Goal: Task Accomplishment & Management: Complete application form

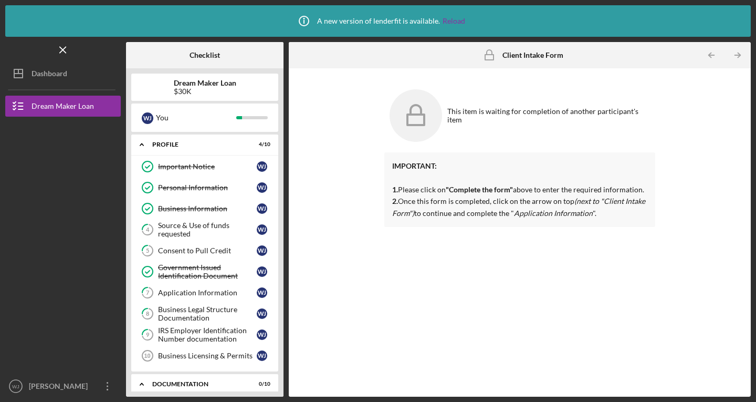
scroll to position [257, 0]
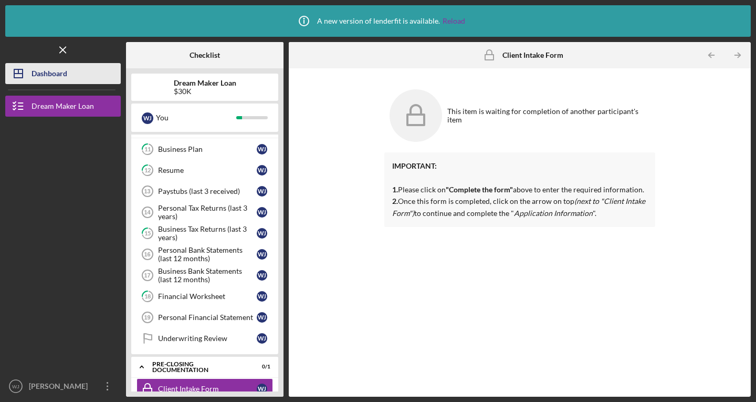
click at [75, 73] on button "Icon/Dashboard Dashboard" at bounding box center [63, 73] width 116 height 21
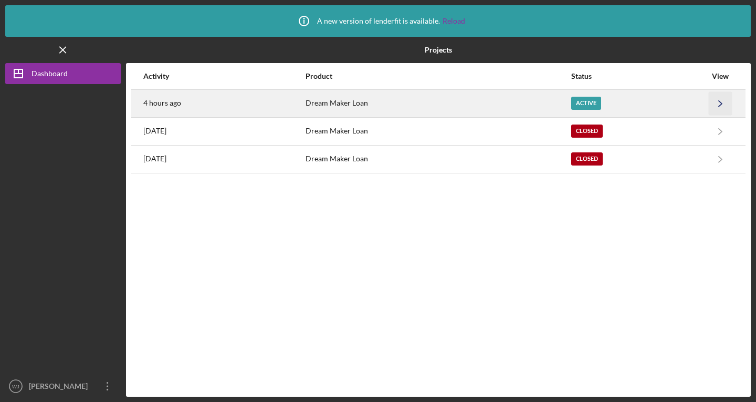
click at [725, 98] on icon "Icon/Navigate" at bounding box center [721, 103] width 24 height 24
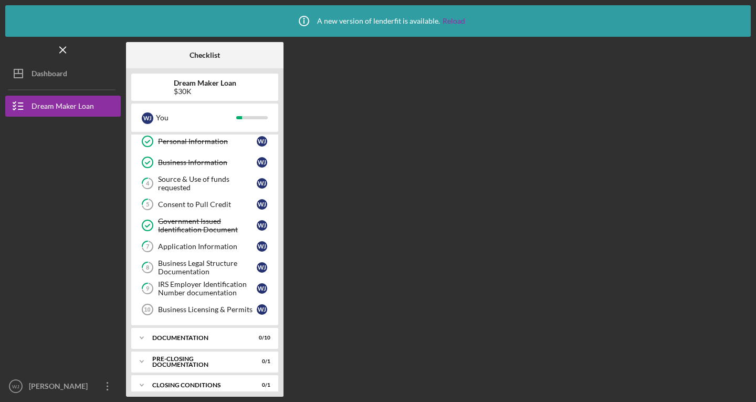
scroll to position [56, 0]
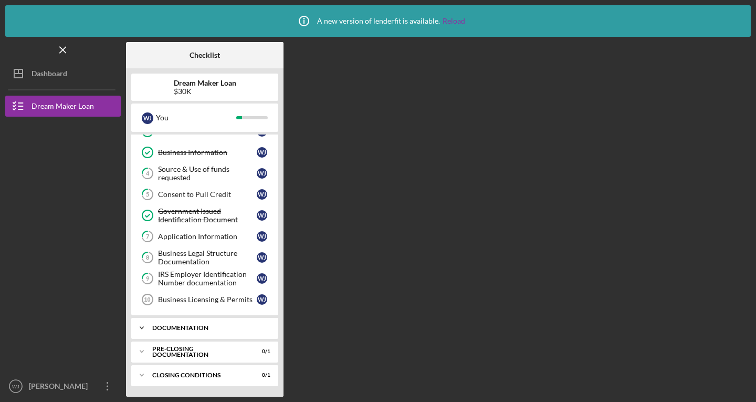
click at [144, 327] on icon "Icon/Expander" at bounding box center [141, 327] width 21 height 21
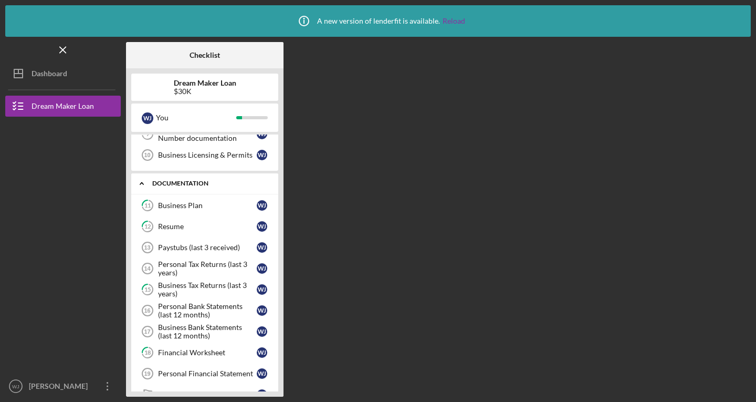
scroll to position [205, 0]
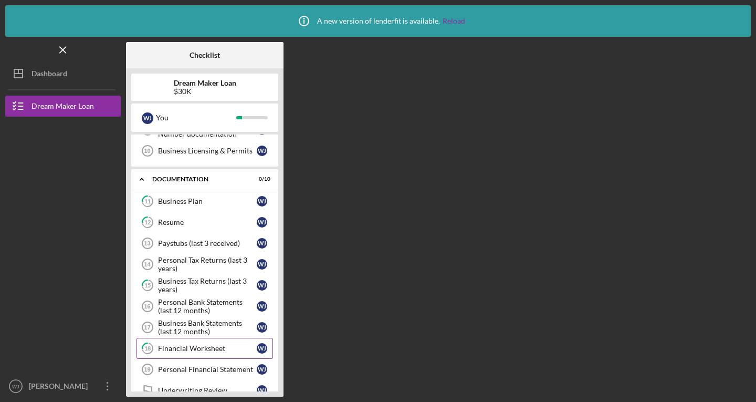
click at [168, 353] on link "18 Financial Worksheet [PERSON_NAME]" at bounding box center [205, 348] width 137 height 21
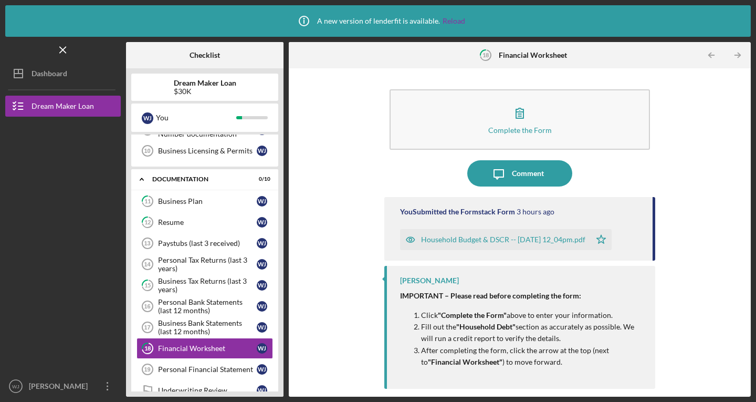
click at [504, 239] on div "Household Budget & DSCR -- [DATE] 12_04pm.pdf" at bounding box center [503, 239] width 164 height 8
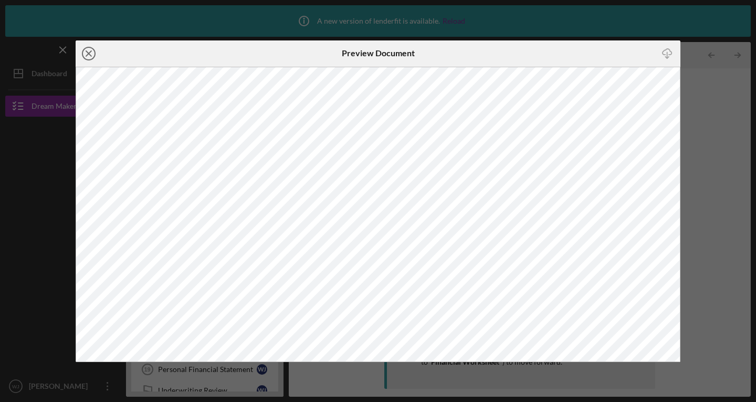
click at [91, 52] on icon "Icon/Close" at bounding box center [89, 53] width 26 height 26
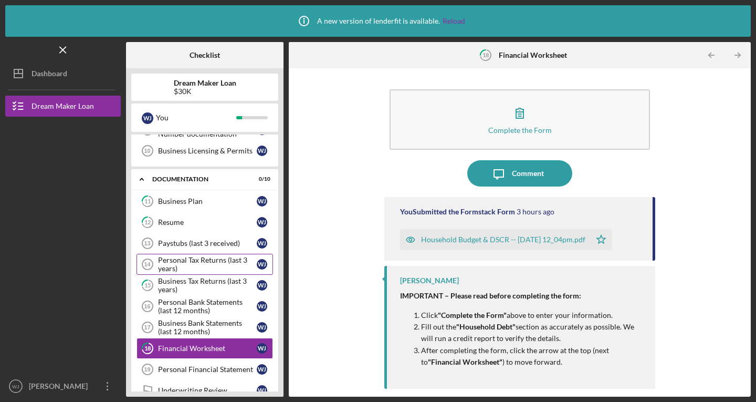
click at [192, 261] on div "Personal Tax Returns (last 3 years)" at bounding box center [207, 264] width 99 height 17
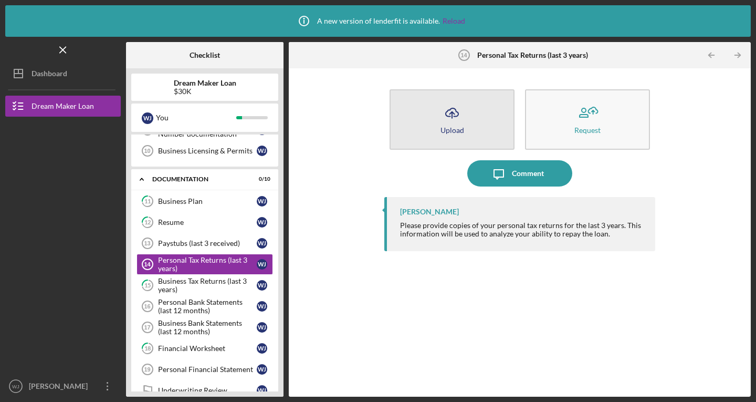
click at [450, 124] on icon "Icon/Upload" at bounding box center [452, 113] width 26 height 26
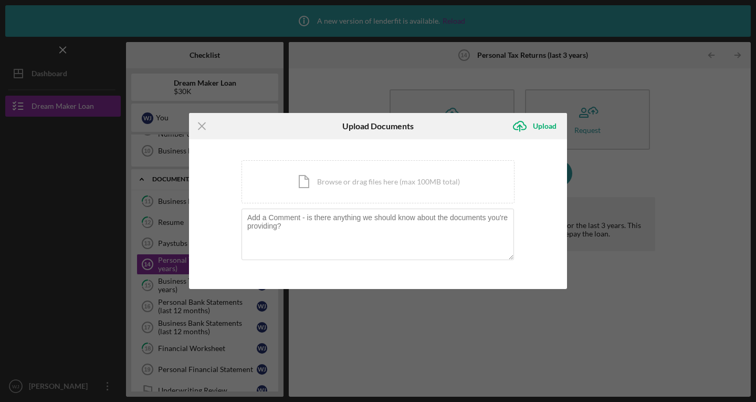
click at [41, 232] on div "Icon/Menu Close Upload Documents Icon/Upload Upload You're uploading documents …" at bounding box center [378, 201] width 756 height 402
click at [204, 132] on icon "Icon/Menu Close" at bounding box center [202, 126] width 26 height 26
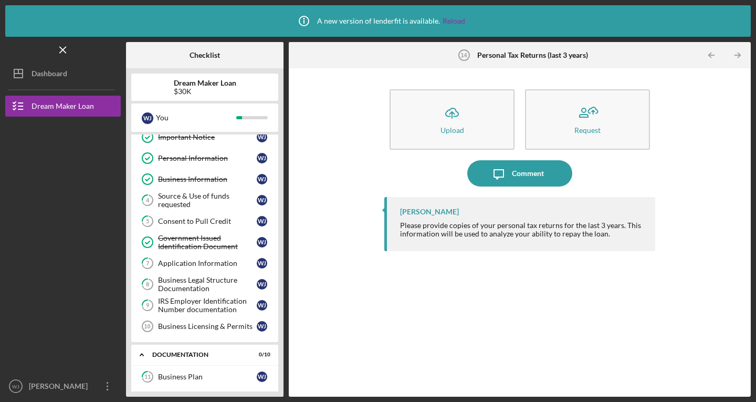
scroll to position [27, 0]
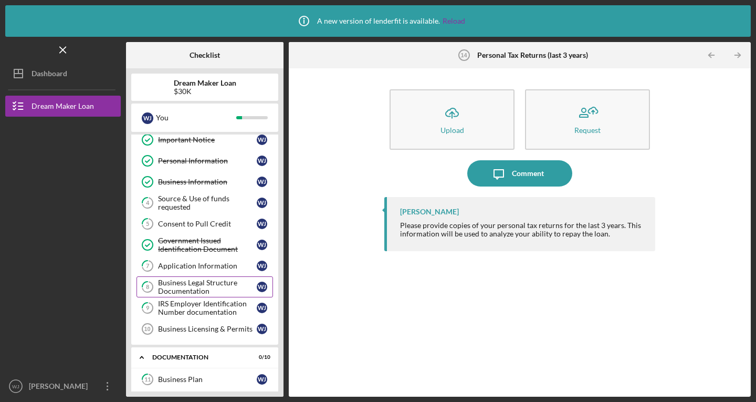
drag, startPoint x: 282, startPoint y: 189, endPoint x: 260, endPoint y: 284, distance: 97.6
click at [260, 284] on div "Dream Maker Loan $30K W J You Icon/Expander Profile 4 / 10 Important Notice Imp…" at bounding box center [205, 232] width 158 height 328
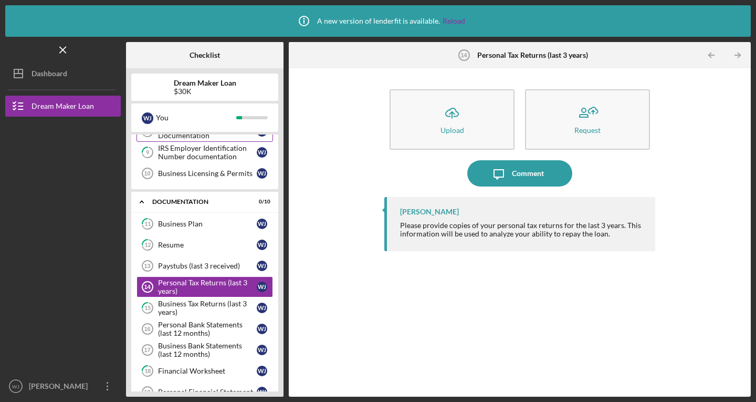
scroll to position [183, 0]
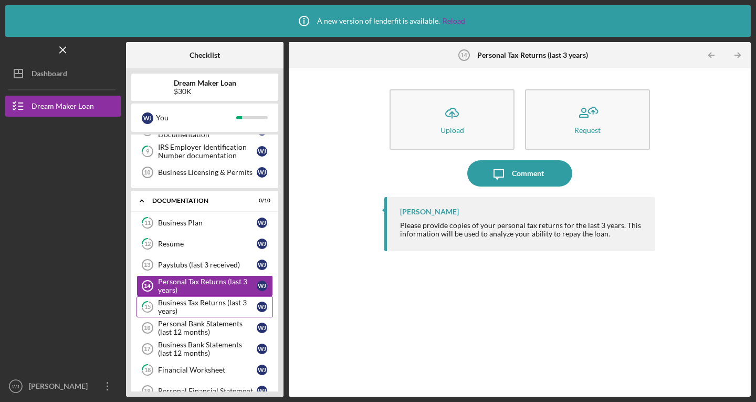
click at [189, 297] on link "15 Business Tax Returns (last 3 years) [PERSON_NAME]" at bounding box center [205, 306] width 137 height 21
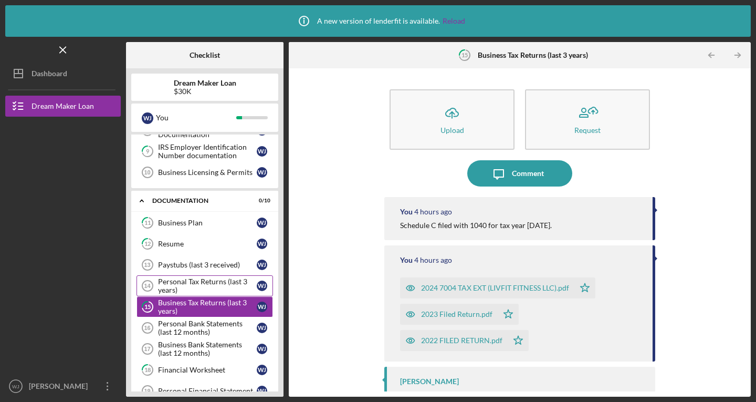
click at [187, 279] on div "Personal Tax Returns (last 3 years)" at bounding box center [207, 285] width 99 height 17
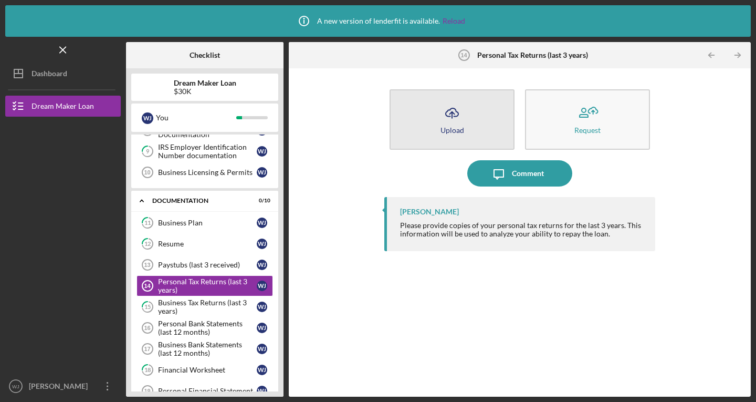
click at [434, 117] on button "Icon/Upload Upload" at bounding box center [452, 119] width 125 height 60
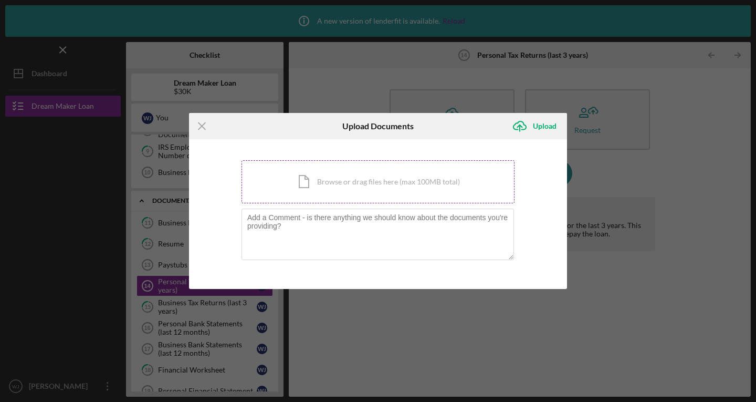
click at [394, 172] on div "Icon/Document Browse or drag files here (max 100MB total) Tap to choose files o…" at bounding box center [378, 181] width 273 height 43
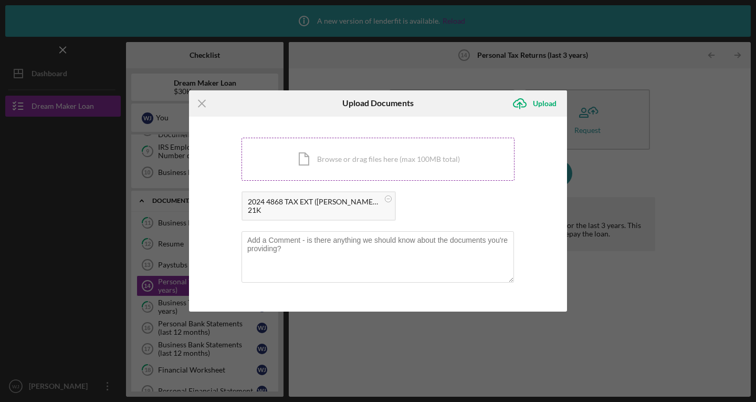
click at [333, 170] on div "Icon/Document Browse or drag files here (max 100MB total) Tap to choose files o…" at bounding box center [378, 159] width 273 height 43
click at [397, 163] on div "Icon/Document Browse or drag files here (max 100MB total) Tap to choose files o…" at bounding box center [378, 159] width 273 height 43
click at [473, 157] on div "Icon/Document Browse or drag files here (max 100MB total) Tap to choose files o…" at bounding box center [378, 159] width 273 height 43
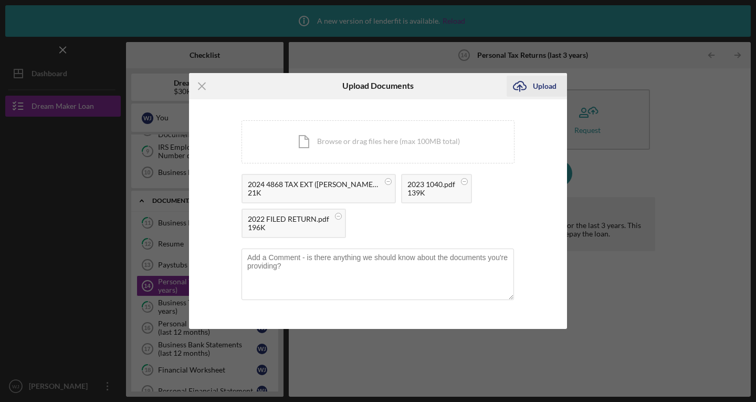
click at [536, 89] on div "Upload" at bounding box center [545, 86] width 24 height 21
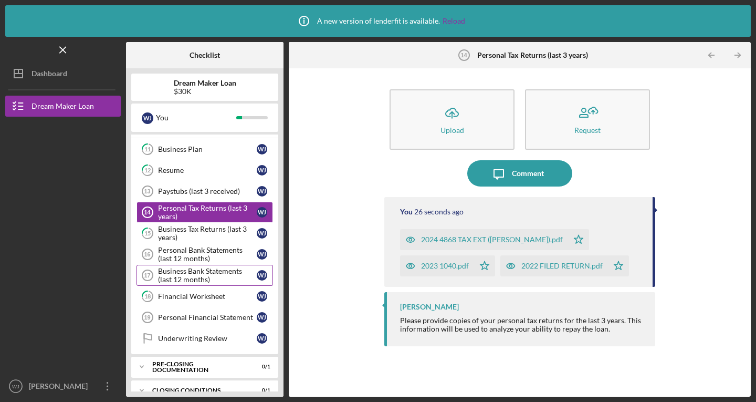
scroll to position [272, 0]
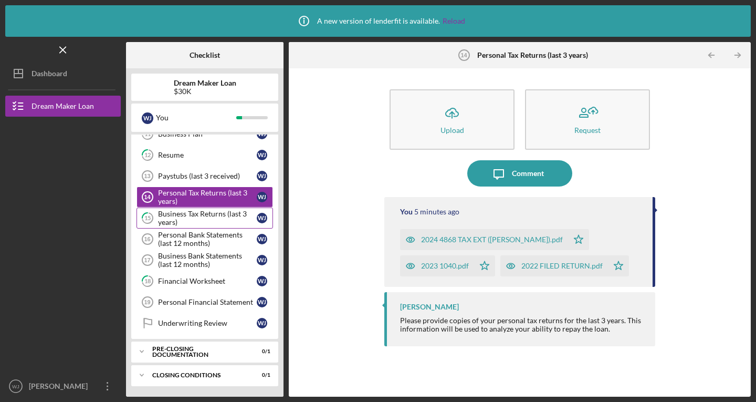
click at [191, 218] on div "Business Tax Returns (last 3 years)" at bounding box center [207, 218] width 99 height 17
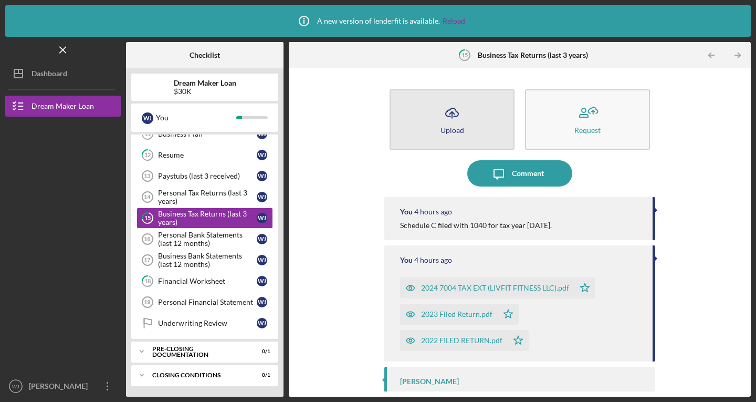
click at [458, 137] on button "Icon/Upload Upload" at bounding box center [452, 119] width 125 height 60
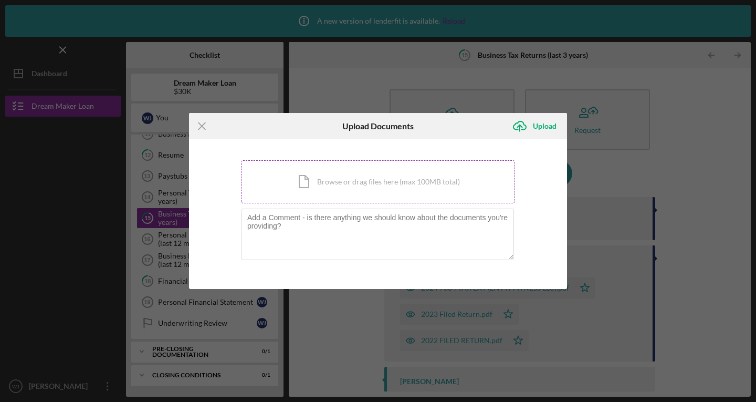
click at [442, 181] on div "Icon/Document Browse or drag files here (max 100MB total) Tap to choose files o…" at bounding box center [378, 181] width 273 height 43
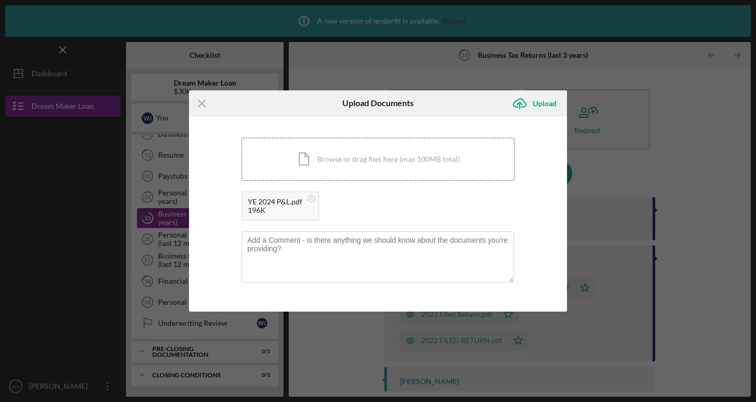
click at [296, 163] on div "Icon/Document Browse or drag files here (max 100MB total) Tap to choose files o…" at bounding box center [378, 159] width 273 height 43
click at [547, 107] on div "Upload" at bounding box center [545, 103] width 24 height 21
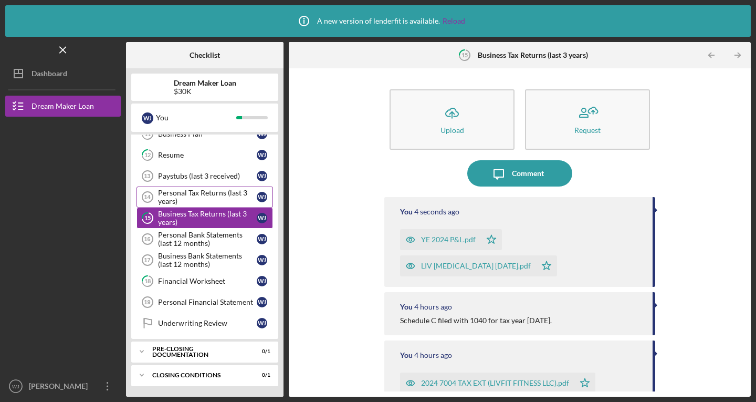
click at [186, 200] on div "Personal Tax Returns (last 3 years)" at bounding box center [207, 197] width 99 height 17
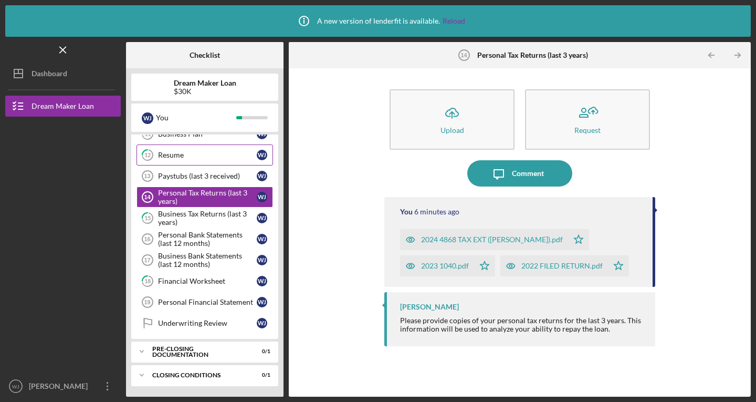
click at [174, 153] on div "Resume" at bounding box center [207, 155] width 99 height 8
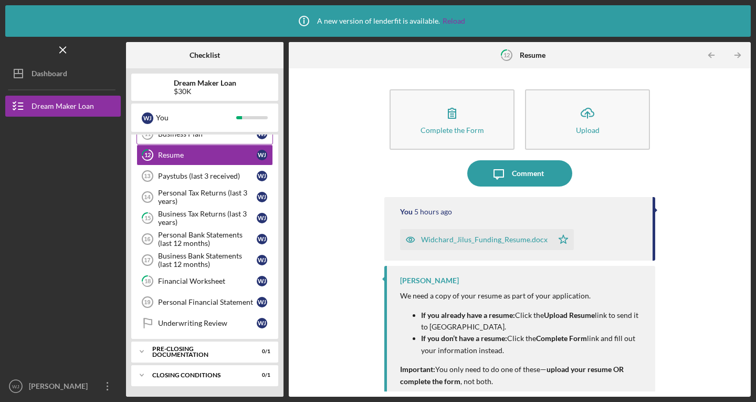
click at [185, 138] on div "Business Plan" at bounding box center [207, 134] width 99 height 8
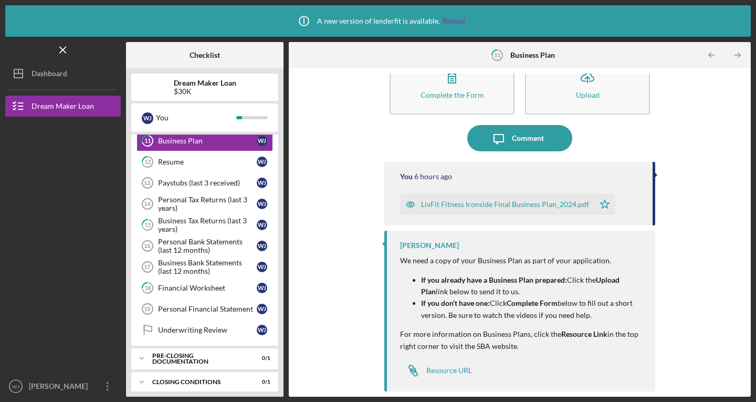
scroll to position [272, 0]
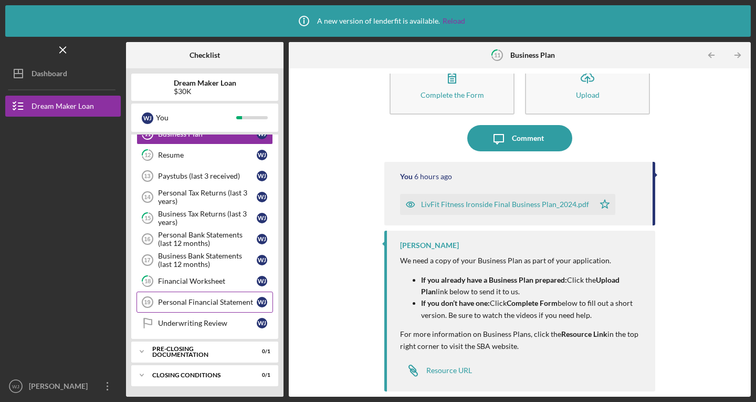
click at [220, 306] on div "Personal Financial Statement" at bounding box center [207, 302] width 99 height 8
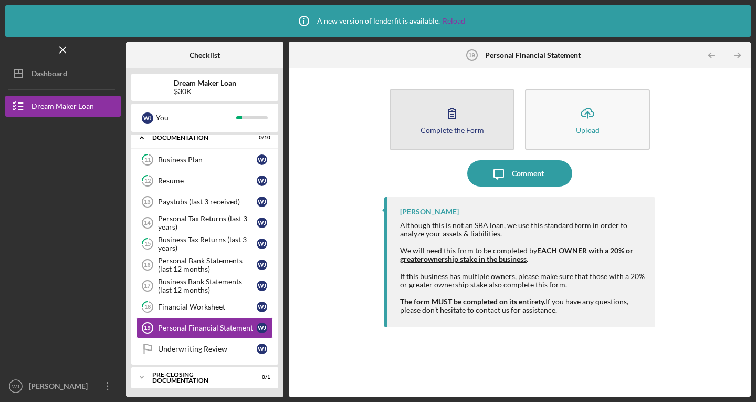
scroll to position [249, 0]
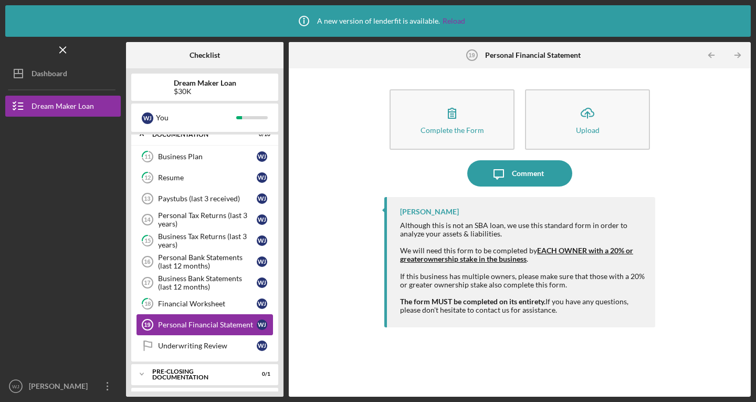
click at [213, 325] on div "Personal Financial Statement" at bounding box center [207, 324] width 99 height 8
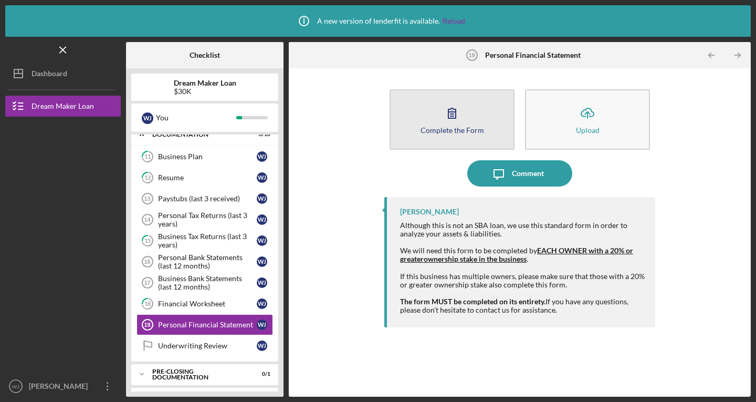
click at [451, 131] on div "Complete the Form" at bounding box center [453, 130] width 64 height 8
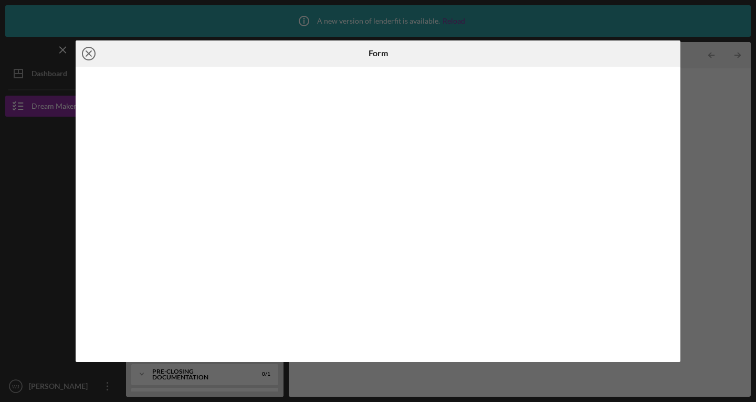
click at [88, 53] on line at bounding box center [88, 53] width 5 height 5
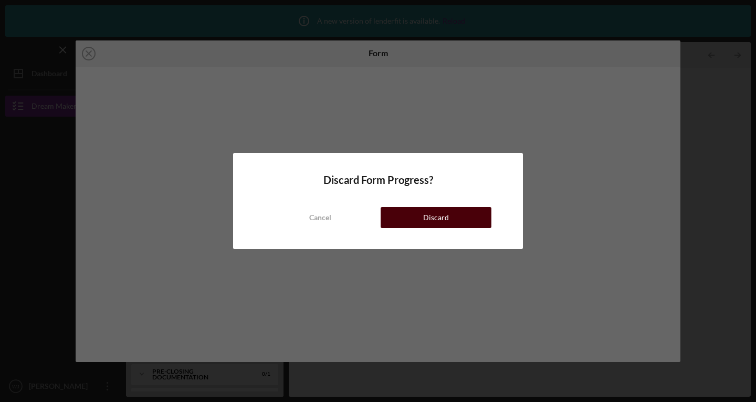
click at [447, 215] on div "Discard" at bounding box center [436, 217] width 26 height 21
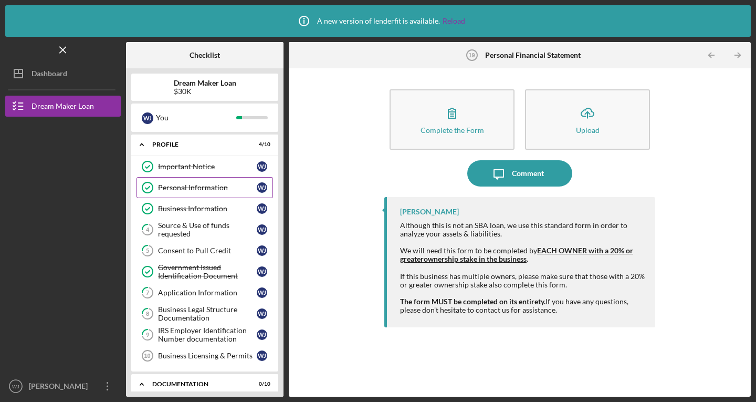
click at [159, 175] on icon "Personal Information" at bounding box center [147, 187] width 26 height 26
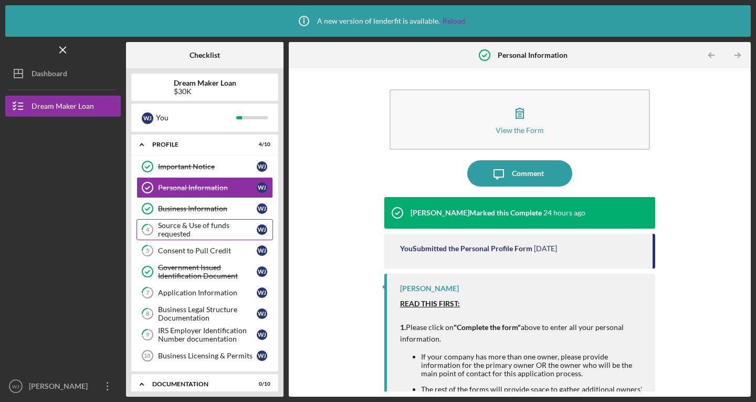
click at [176, 232] on div "Source & Use of funds requested" at bounding box center [207, 229] width 99 height 17
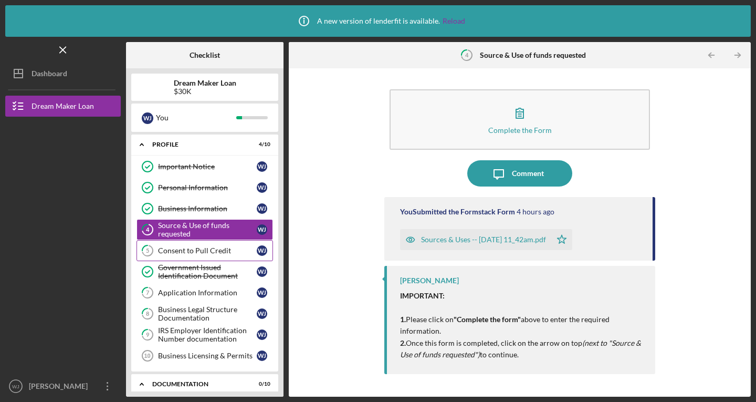
drag, startPoint x: 176, startPoint y: 232, endPoint x: 174, endPoint y: 248, distance: 16.9
click at [174, 248] on div "Important Notice Important Notice [PERSON_NAME] Personal Information Personal I…" at bounding box center [204, 263] width 147 height 215
click at [174, 248] on div "Consent to Pull Credit" at bounding box center [207, 250] width 99 height 8
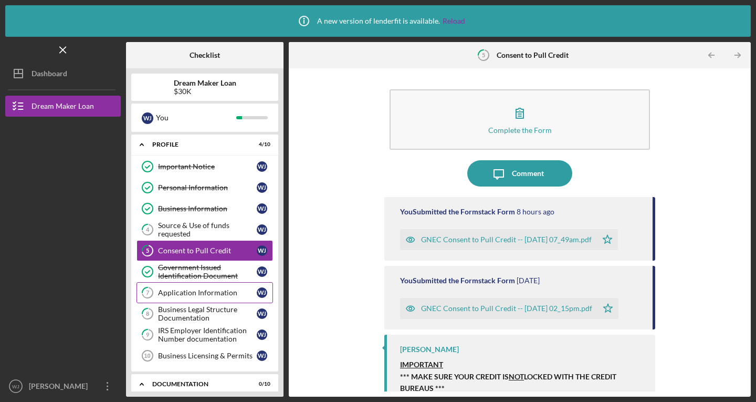
click at [183, 292] on div "Application Information" at bounding box center [207, 292] width 99 height 8
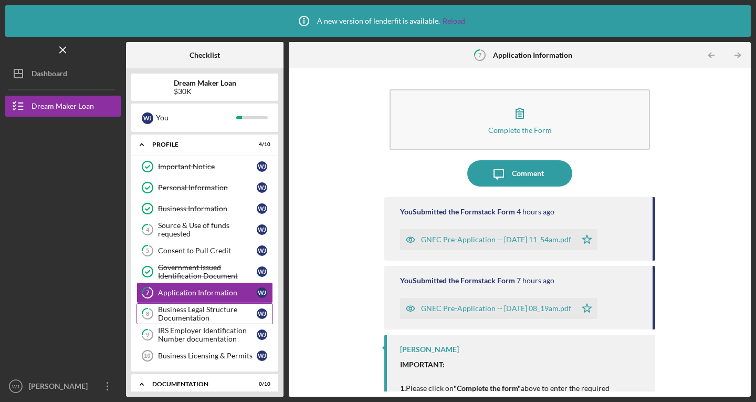
click at [190, 318] on div "Business Legal Structure Documentation" at bounding box center [207, 313] width 99 height 17
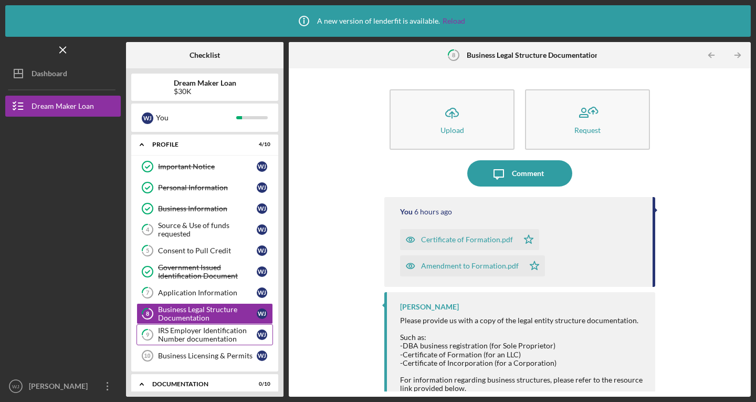
click at [195, 334] on div "IRS Employer Identification Number documentation" at bounding box center [207, 334] width 99 height 17
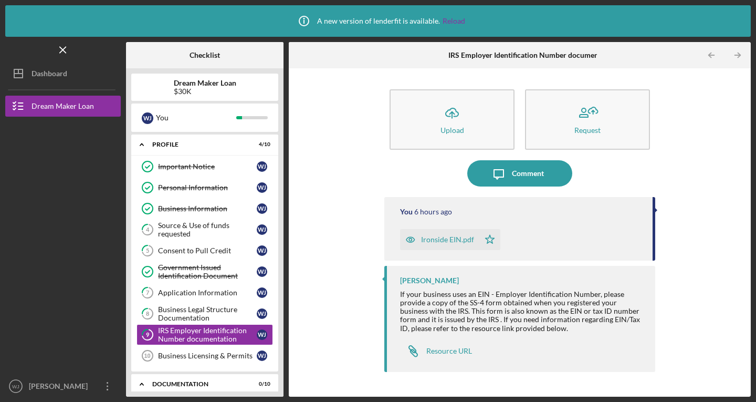
click at [330, 362] on div "Icon/Upload Upload Request Icon/Message Comment You 6 hours ago Ironside EIN.pd…" at bounding box center [520, 233] width 452 height 318
